Goal: Task Accomplishment & Management: Use online tool/utility

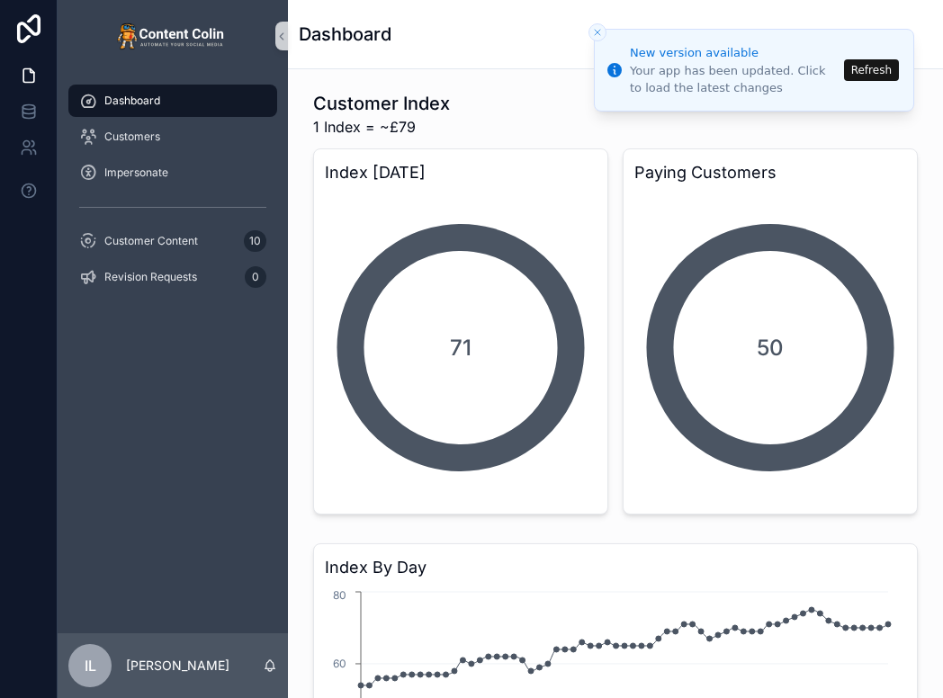
click at [865, 70] on button "Refresh" at bounding box center [871, 70] width 55 height 22
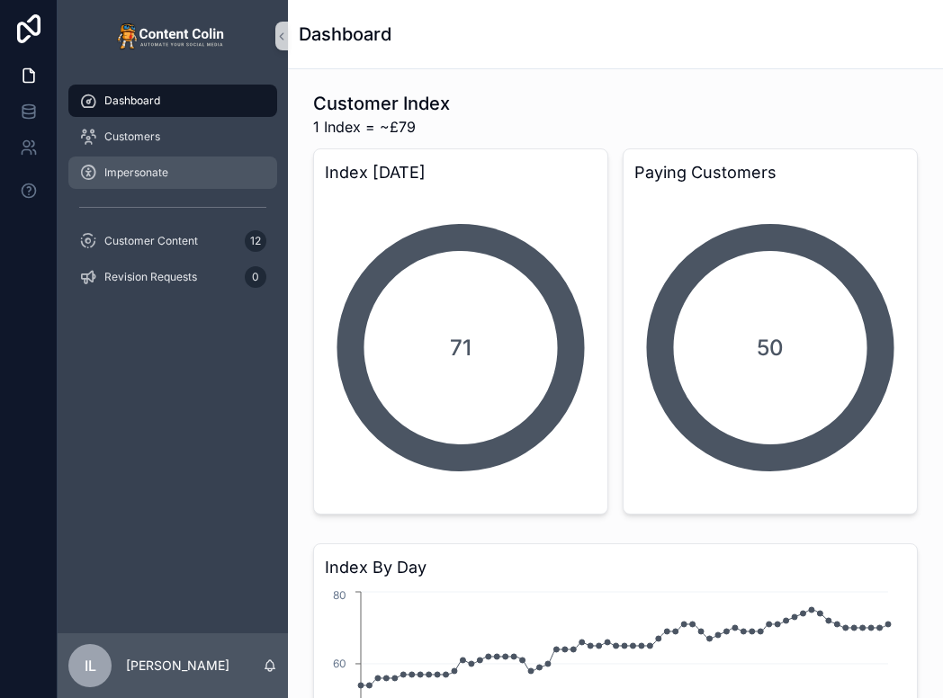
click at [113, 180] on div "Impersonate" at bounding box center [172, 172] width 187 height 29
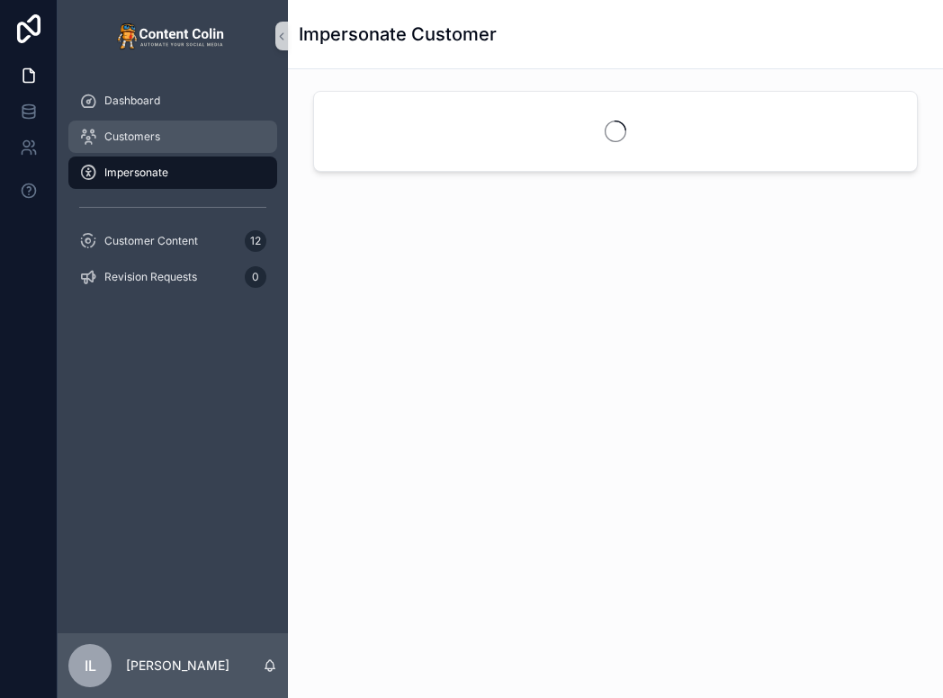
click at [113, 134] on span "Customers" at bounding box center [132, 137] width 56 height 14
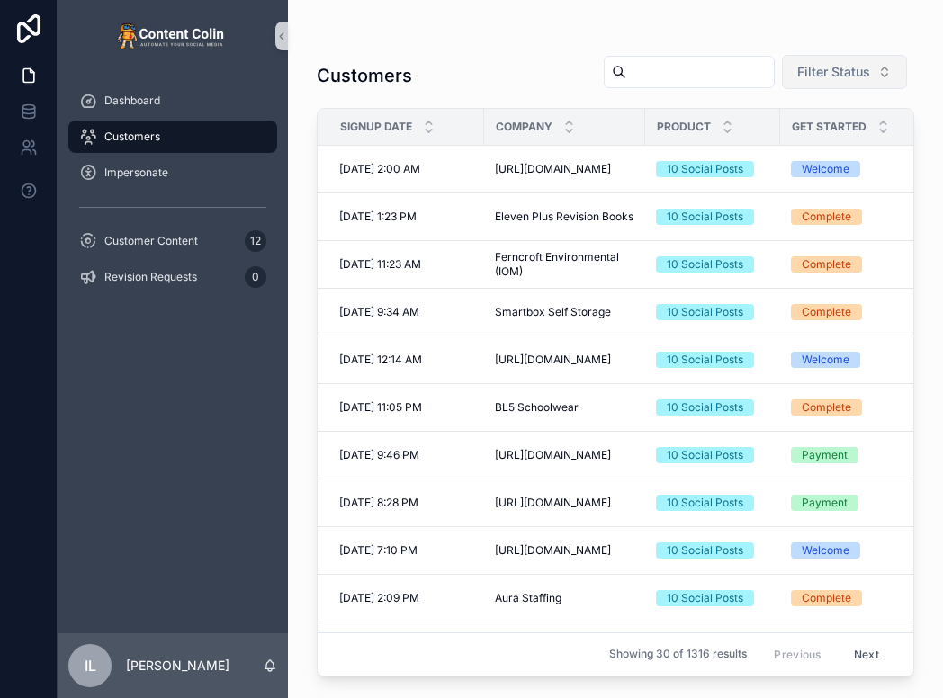
click at [830, 75] on span "Filter Status" at bounding box center [833, 72] width 73 height 18
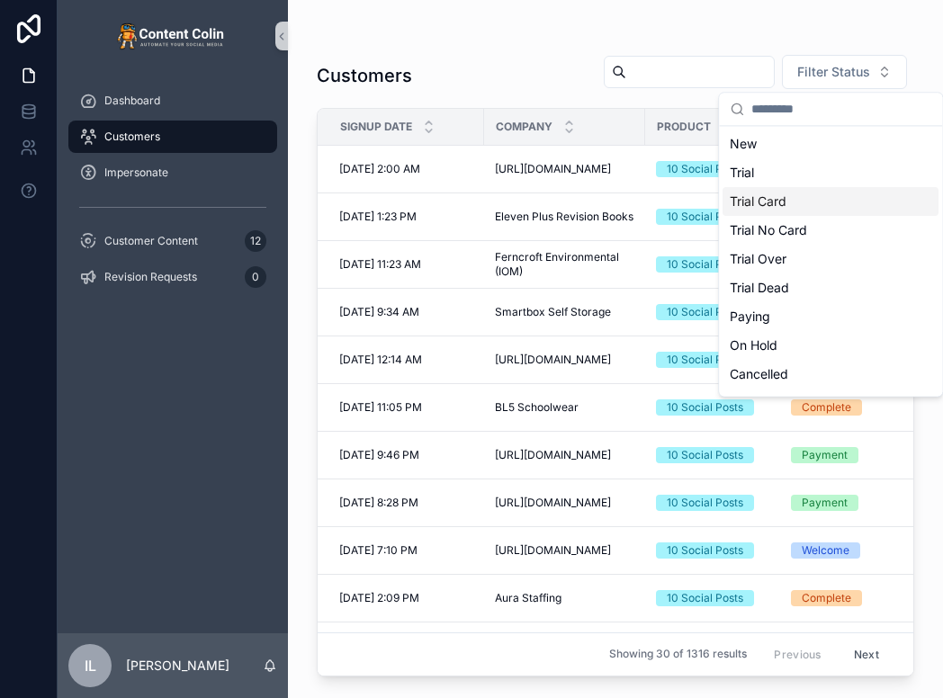
click at [748, 215] on div "Trial Card" at bounding box center [830, 201] width 216 height 29
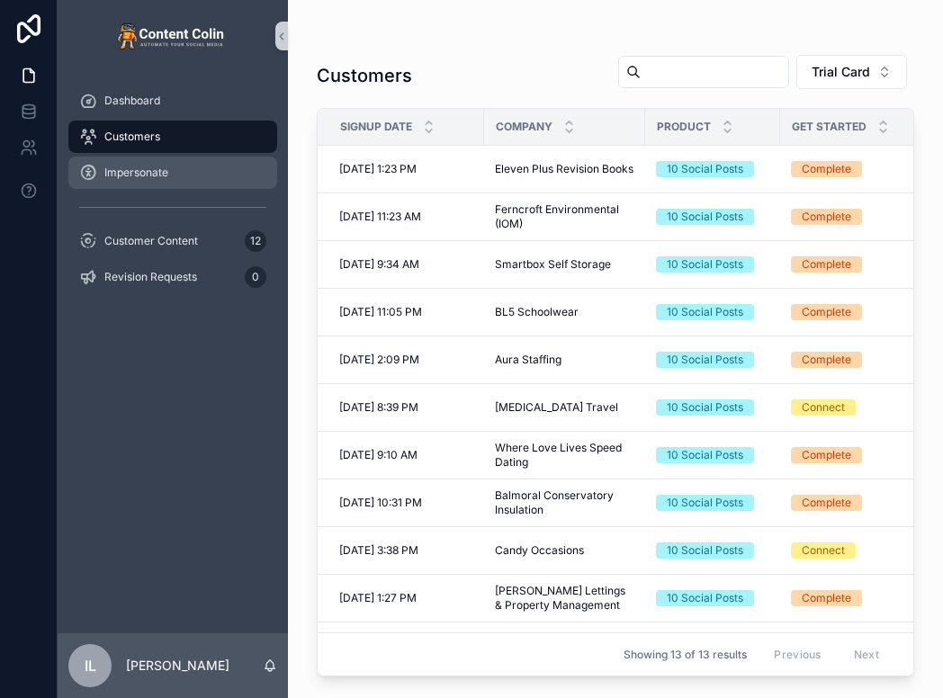
click at [108, 185] on div "Impersonate" at bounding box center [172, 172] width 187 height 29
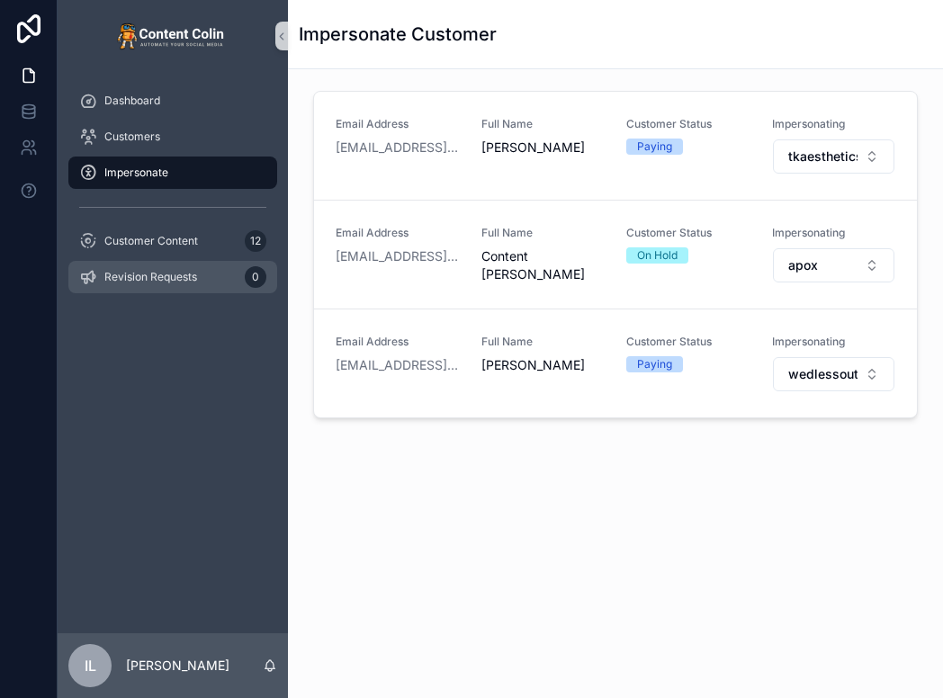
click at [147, 277] on span "Revision Requests" at bounding box center [150, 277] width 93 height 14
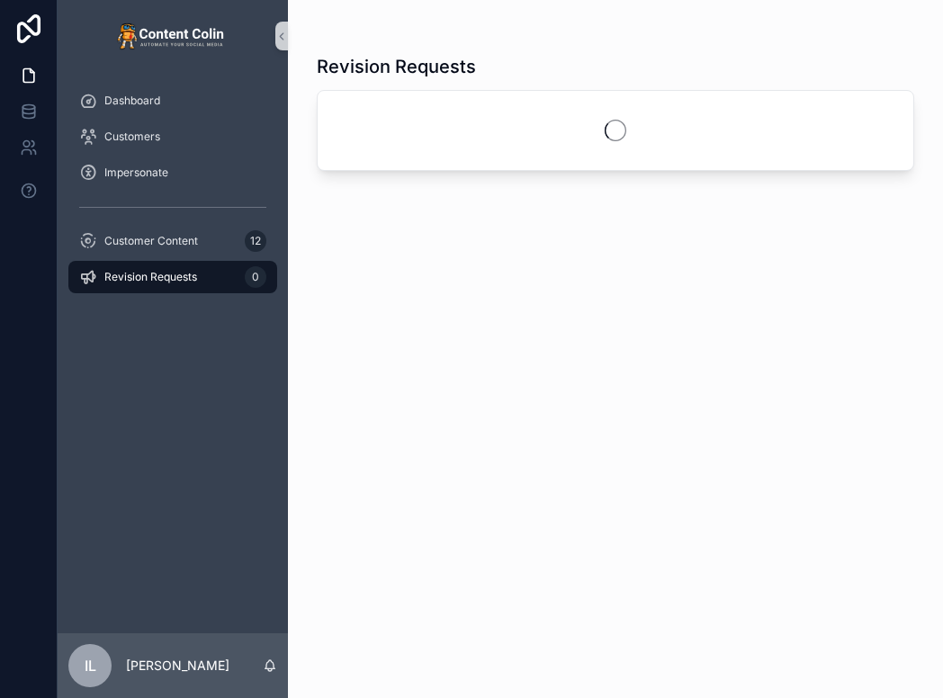
click at [147, 277] on span "Revision Requests" at bounding box center [150, 277] width 93 height 14
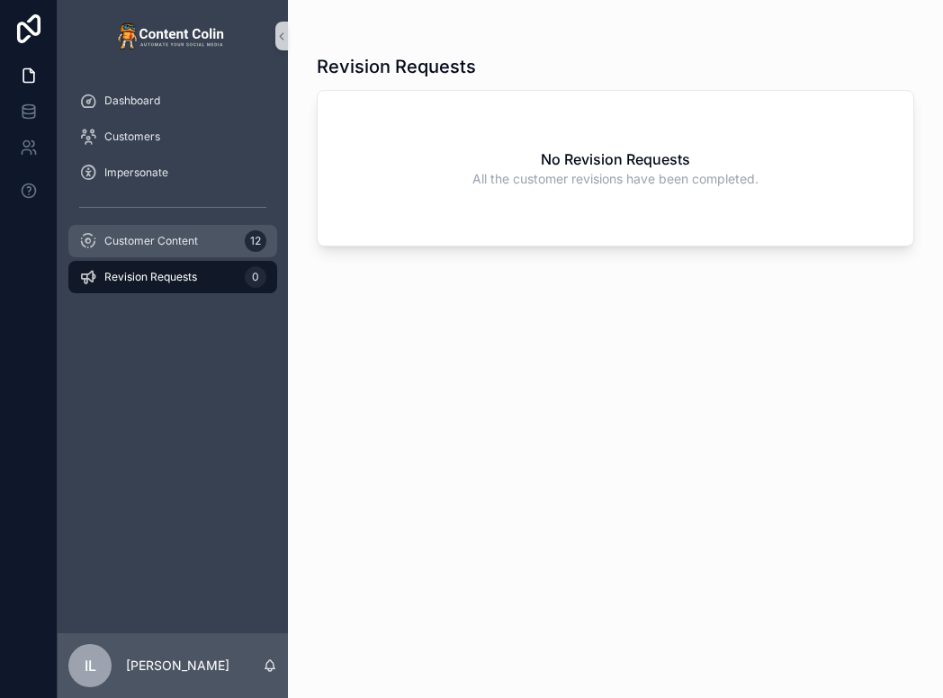
click at [162, 234] on span "Customer Content" at bounding box center [151, 241] width 94 height 14
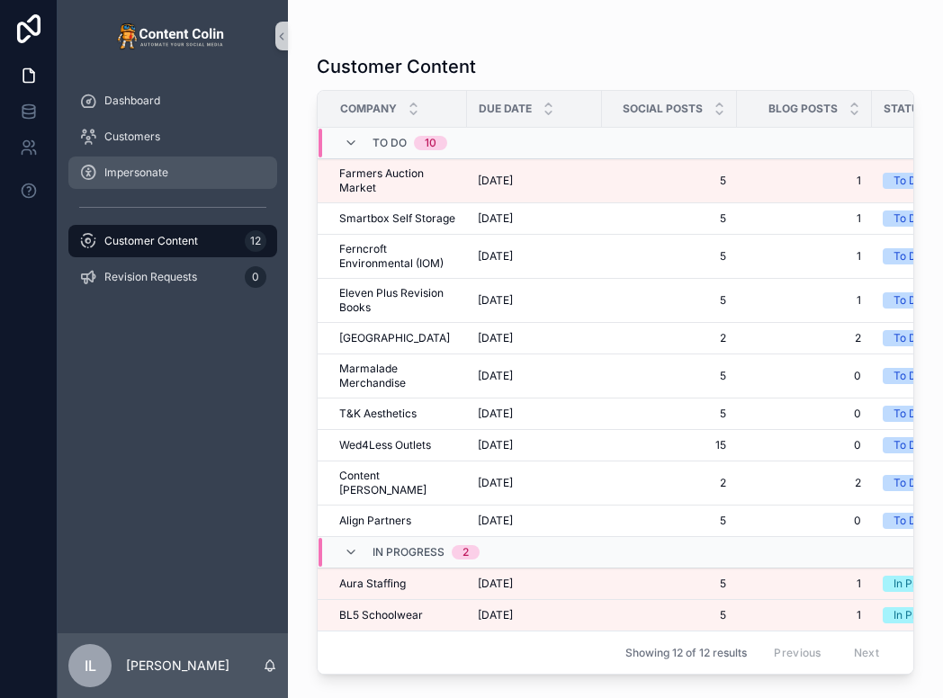
click at [180, 169] on div "Impersonate" at bounding box center [172, 172] width 187 height 29
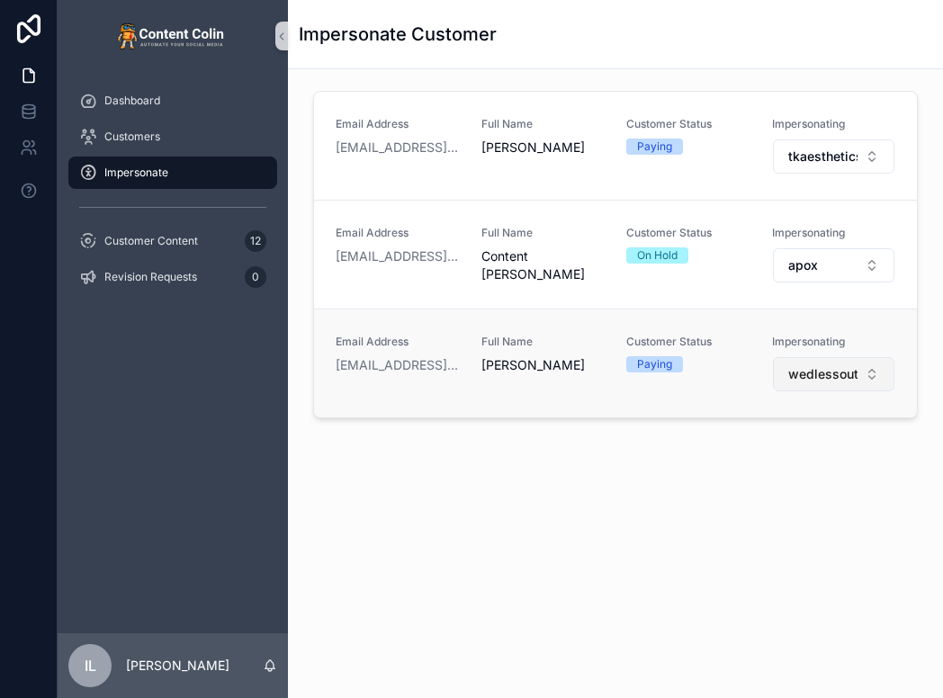
click at [814, 373] on span "wedlessoutlets" at bounding box center [823, 374] width 70 height 18
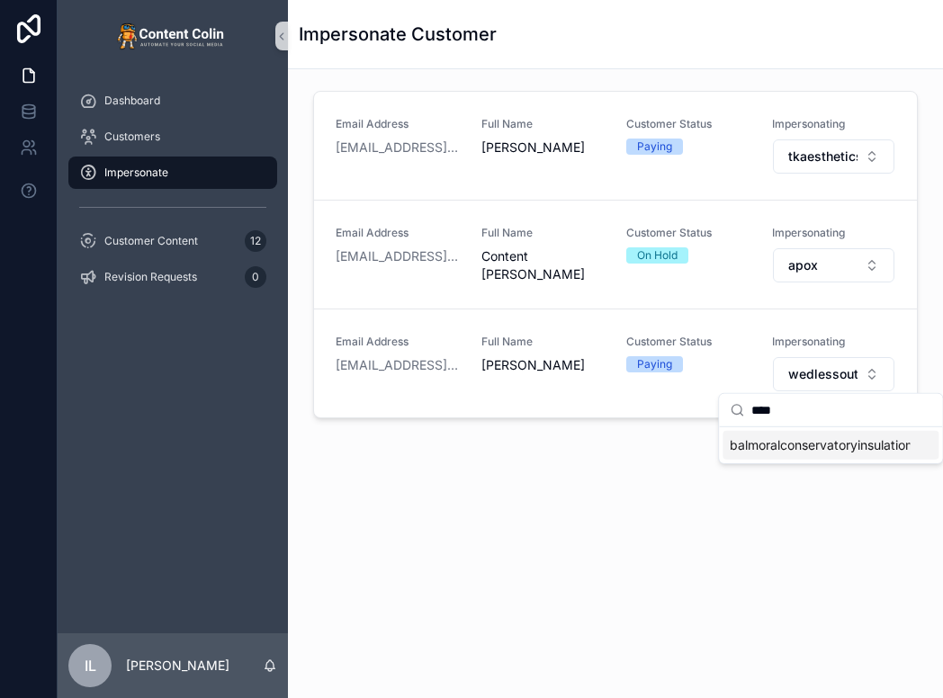
type input "****"
click at [770, 442] on span "balmoralconservatoryinsulation" at bounding box center [820, 445] width 180 height 18
click at [575, 620] on div "Impersonate Customer Email Address [EMAIL_ADDRESS][DOMAIN_NAME] Full Name [PERS…" at bounding box center [615, 349] width 655 height 698
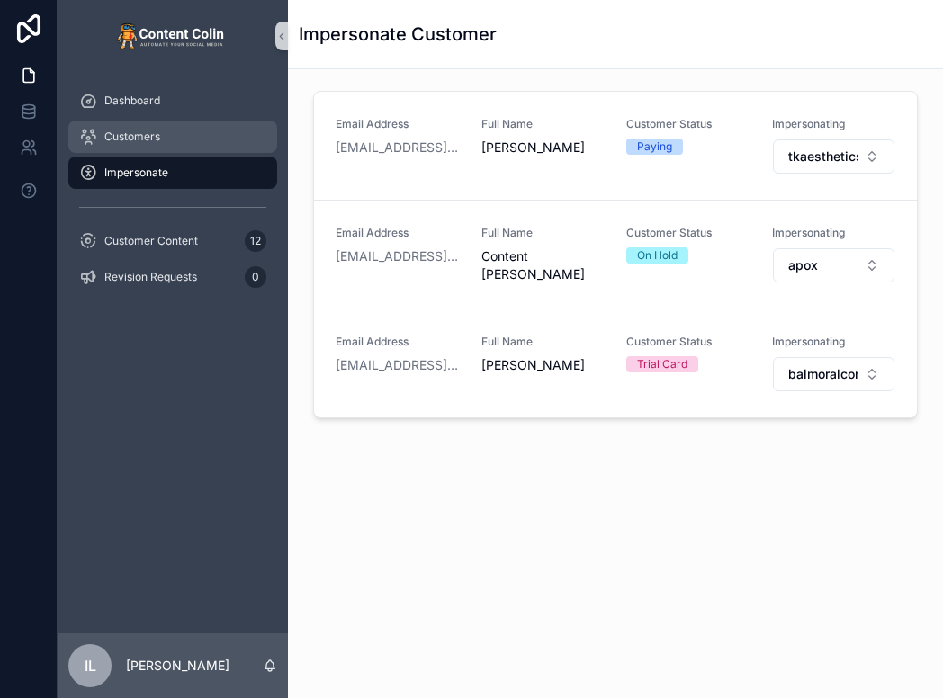
click at [144, 143] on span "Customers" at bounding box center [132, 137] width 56 height 14
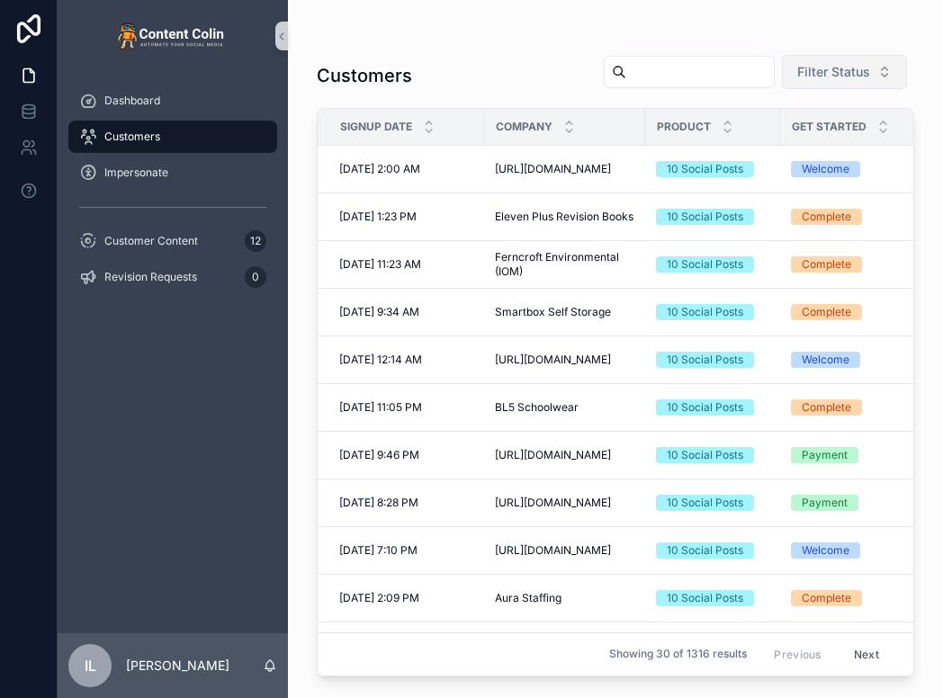
click at [824, 71] on span "Filter Status" at bounding box center [833, 72] width 73 height 18
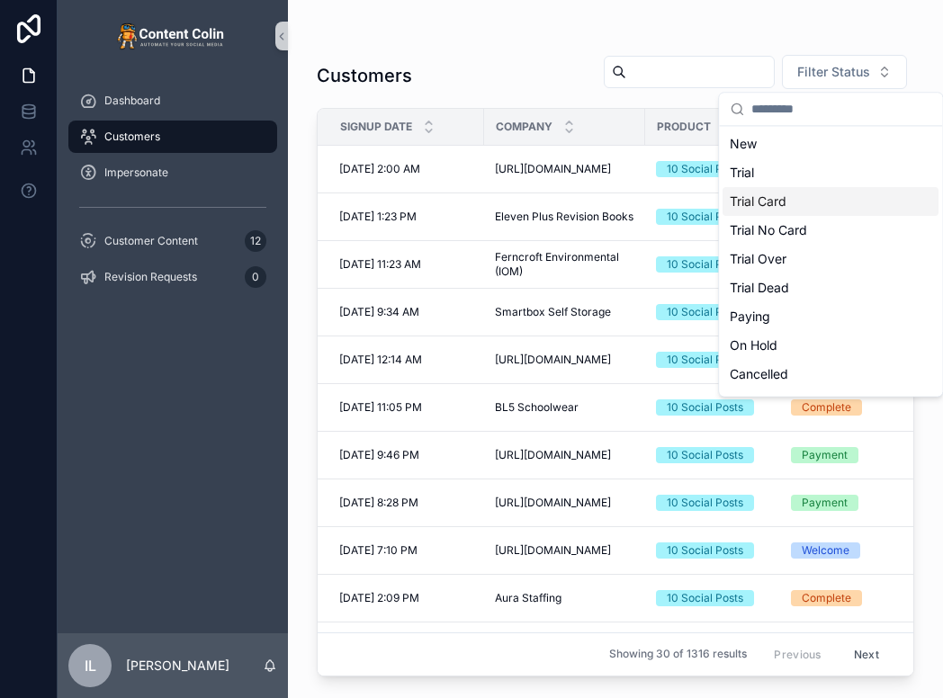
click at [776, 204] on div "Trial Card" at bounding box center [830, 201] width 216 height 29
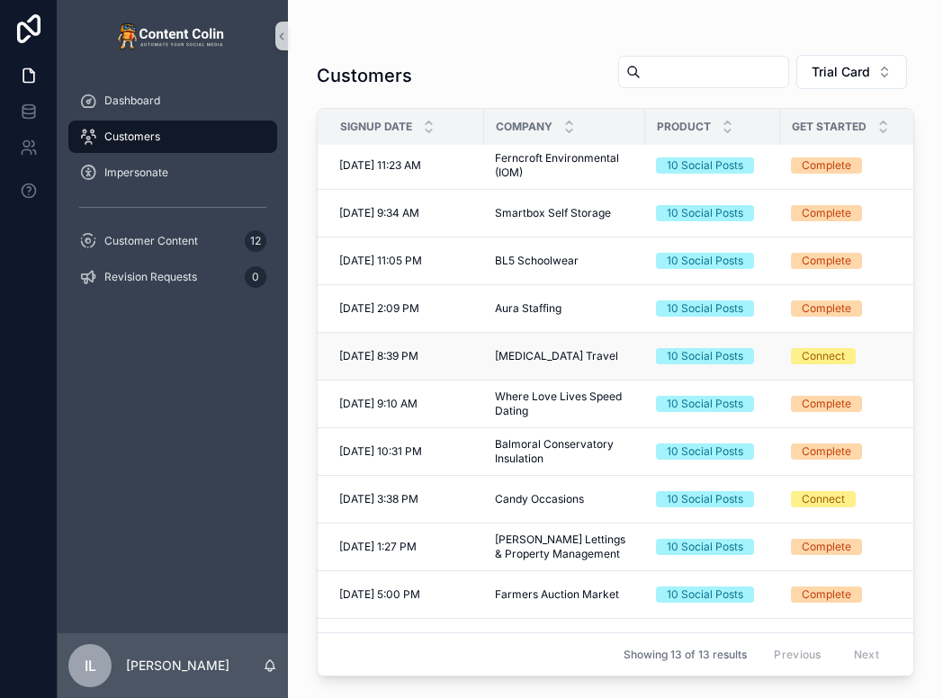
scroll to position [141, 0]
